Goal: Transaction & Acquisition: Purchase product/service

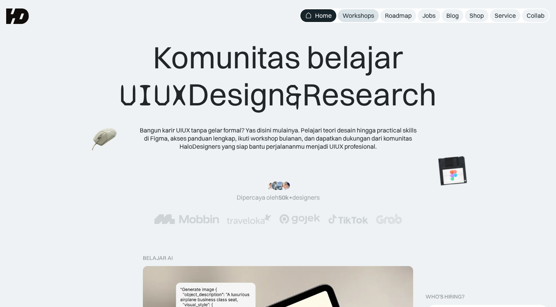
click at [364, 17] on div "Workshops" at bounding box center [359, 16] width 32 height 8
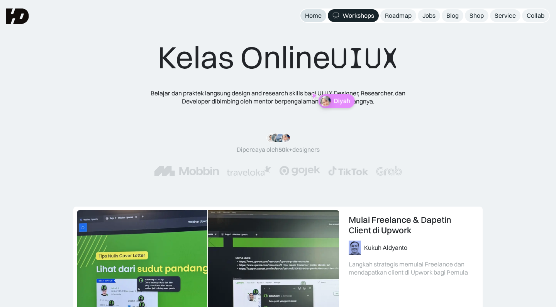
click at [319, 16] on div "Home" at bounding box center [313, 16] width 17 height 8
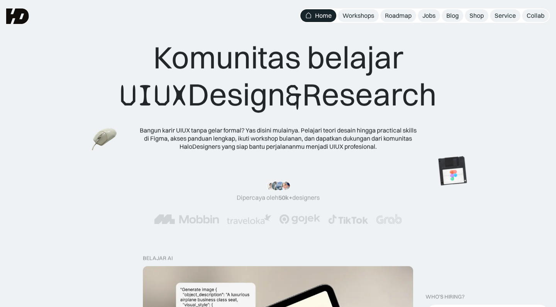
click at [353, 15] on div "Workshops" at bounding box center [359, 16] width 32 height 8
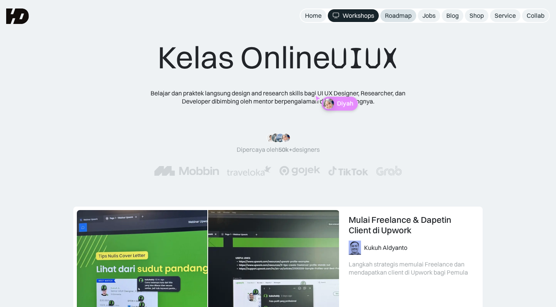
click at [404, 14] on div "Roadmap" at bounding box center [398, 16] width 27 height 8
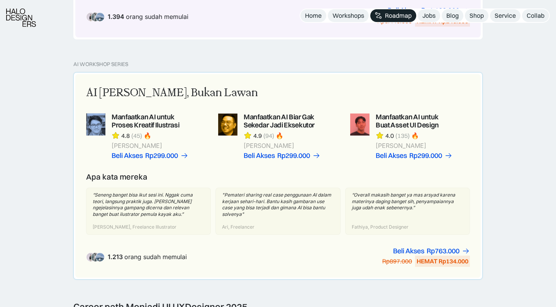
scroll to position [496, 0]
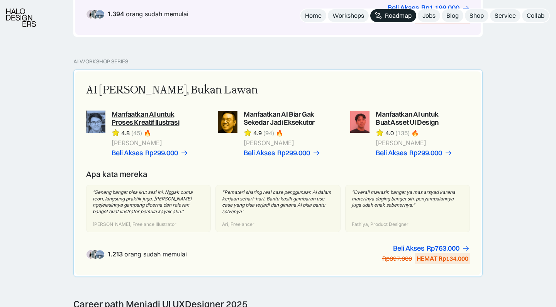
click at [151, 110] on link at bounding box center [146, 133] width 120 height 46
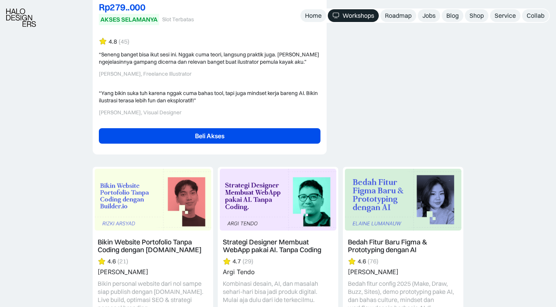
scroll to position [1601, 0]
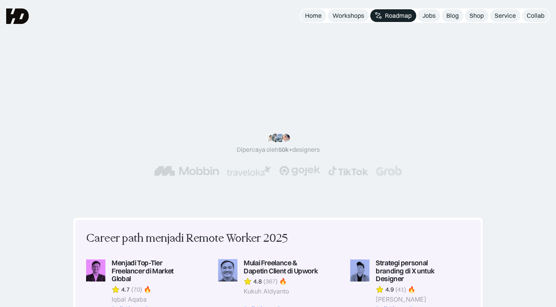
scroll to position [496, 0]
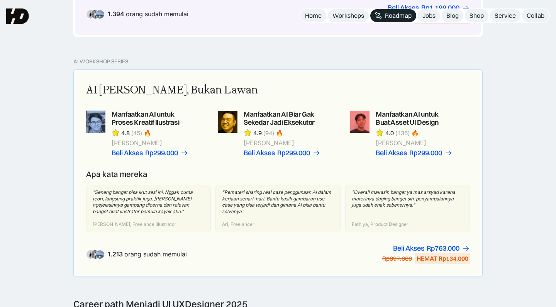
click at [400, 114] on link at bounding box center [410, 133] width 120 height 46
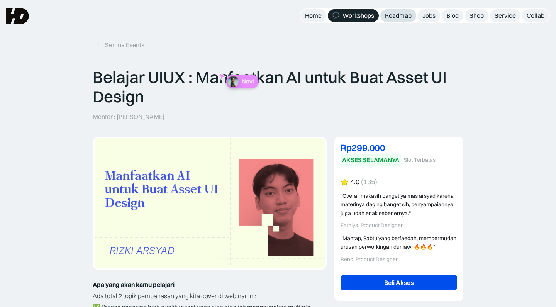
click at [410, 17] on div "Roadmap" at bounding box center [398, 16] width 27 height 8
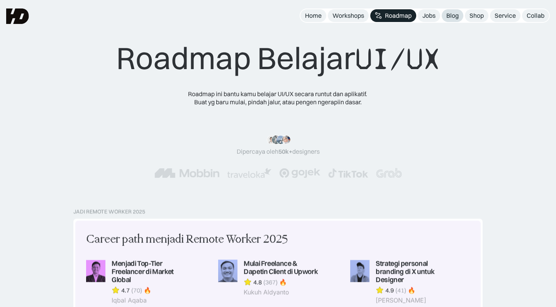
click at [457, 16] on div "Blog" at bounding box center [453, 16] width 12 height 8
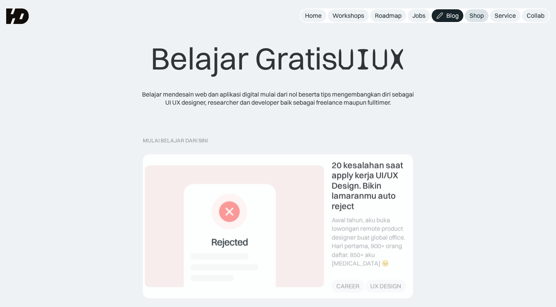
click at [486, 16] on link "Shop" at bounding box center [477, 15] width 24 height 13
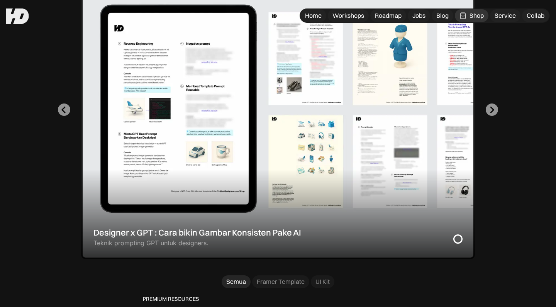
scroll to position [274, 0]
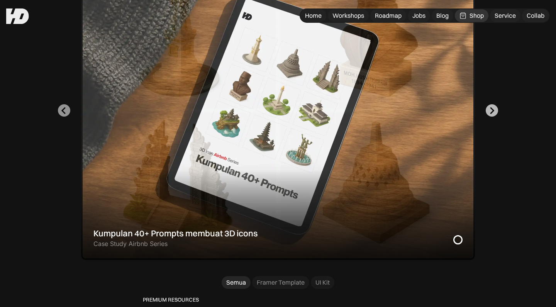
click at [492, 110] on icon "Go to first slide" at bounding box center [491, 110] width 7 height 7
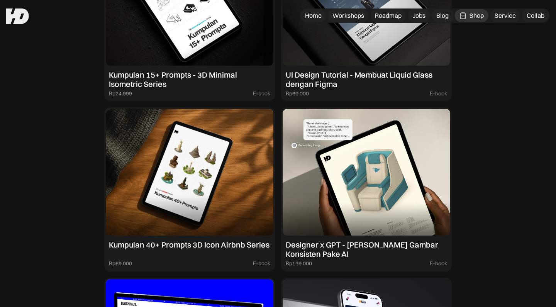
scroll to position [803, 0]
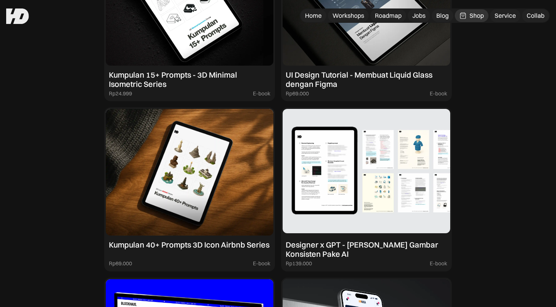
click at [339, 246] on div "Designer x GPT - [PERSON_NAME] Gambar Konsisten Pake AI" at bounding box center [366, 249] width 161 height 19
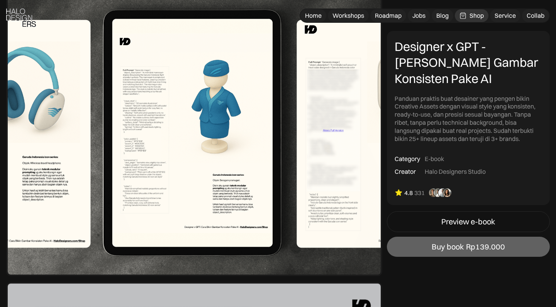
scroll to position [933, 0]
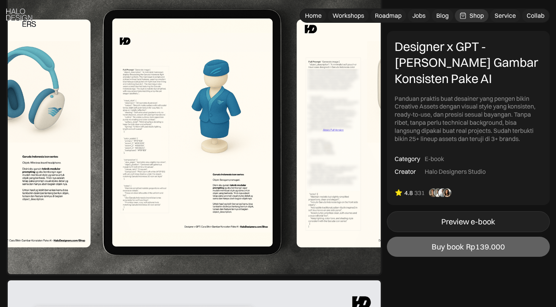
click at [431, 219] on link "Preview e-book" at bounding box center [468, 221] width 163 height 21
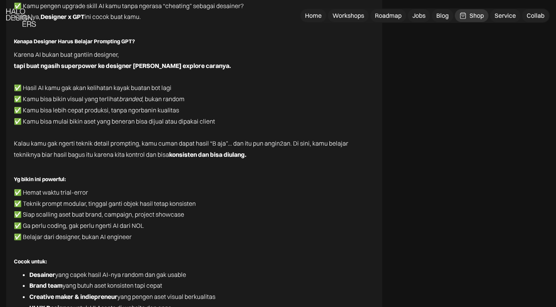
scroll to position [3360, 0]
